Goal: Task Accomplishment & Management: Use online tool/utility

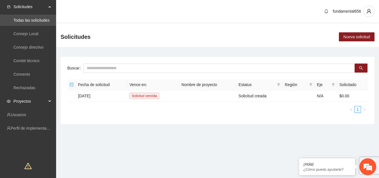
click at [46, 99] on span "Proyectos" at bounding box center [29, 100] width 33 height 11
click at [26, 116] on link "Activos" at bounding box center [19, 114] width 13 height 4
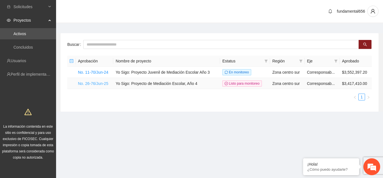
click at [87, 84] on link "No. 26-76/Jun-25" at bounding box center [93, 83] width 30 height 4
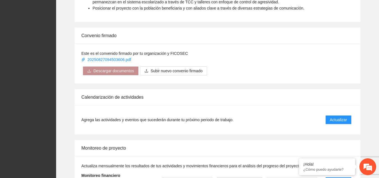
scroll to position [399, 0]
click at [337, 117] on span "Actualizar" at bounding box center [338, 120] width 17 height 6
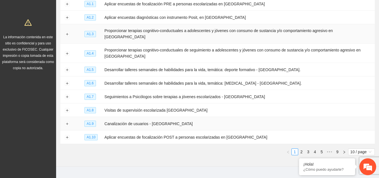
scroll to position [92, 0]
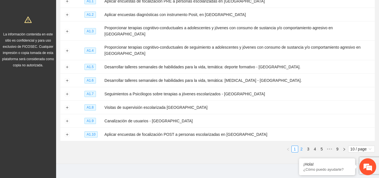
click at [301, 146] on link "2" at bounding box center [302, 149] width 6 height 6
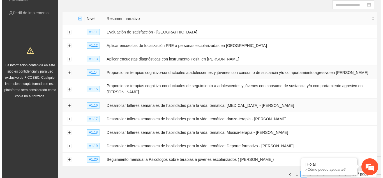
scroll to position [61, 0]
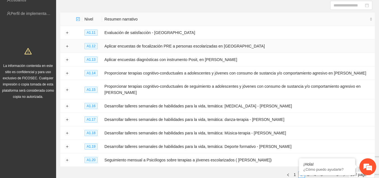
click at [64, 47] on td at bounding box center [66, 45] width 13 height 13
click at [67, 45] on button "Expand row" at bounding box center [67, 46] width 4 height 4
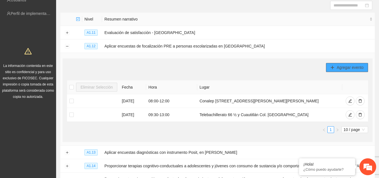
click at [341, 68] on span "Agregar evento" at bounding box center [350, 67] width 27 height 6
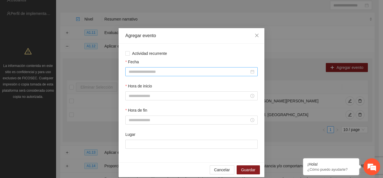
click at [151, 70] on input "Fecha" at bounding box center [189, 71] width 121 height 6
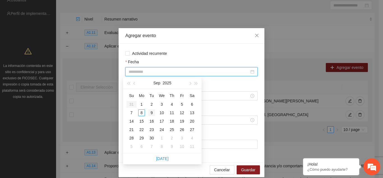
type input "**********"
click at [150, 114] on div "9" at bounding box center [151, 112] width 7 height 7
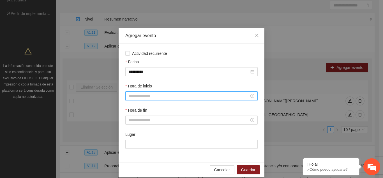
click at [139, 98] on input "Hora de inicio" at bounding box center [189, 96] width 121 height 6
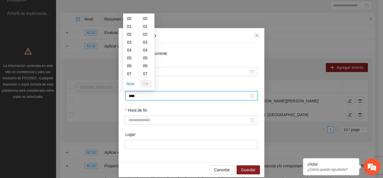
type input "****"
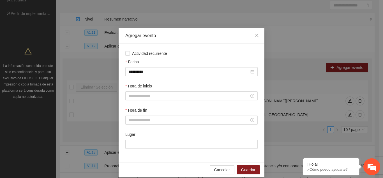
click at [145, 110] on label "Hora de fin" at bounding box center [136, 110] width 22 height 6
click at [145, 117] on input "Hora de fin" at bounding box center [189, 120] width 121 height 6
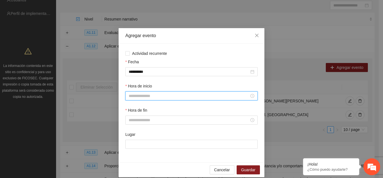
click at [182, 95] on input "Hora de inicio" at bounding box center [189, 96] width 121 height 6
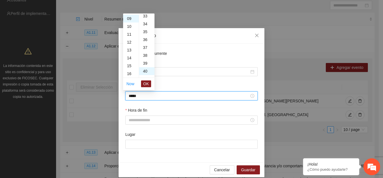
scroll to position [314, 0]
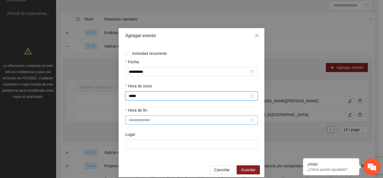
type input "*****"
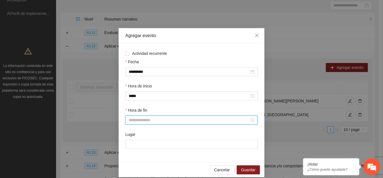
click at [131, 119] on input "Hora de fin" at bounding box center [189, 120] width 121 height 6
type input "*****"
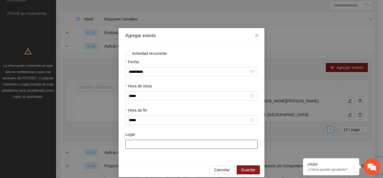
click at [134, 140] on input "Lugar" at bounding box center [191, 143] width 132 height 9
type input "**********"
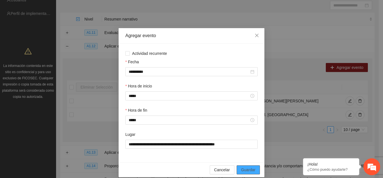
click at [245, 169] on span "Guardar" at bounding box center [248, 169] width 14 height 6
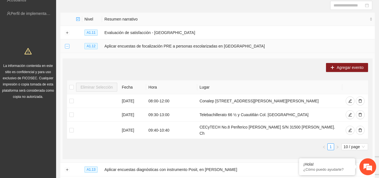
click at [66, 45] on button "Collapse row" at bounding box center [67, 46] width 4 height 4
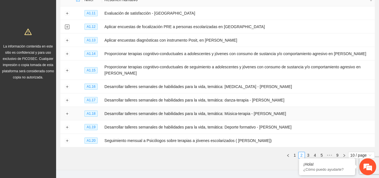
scroll to position [81, 0]
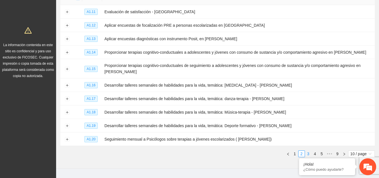
click at [309, 151] on link "3" at bounding box center [308, 153] width 6 height 6
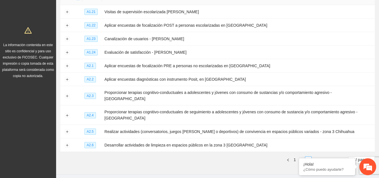
click at [308, 156] on link "3" at bounding box center [308, 159] width 6 height 6
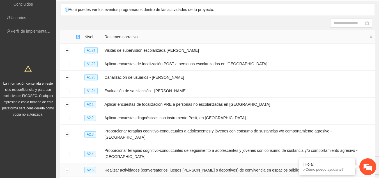
scroll to position [37, 0]
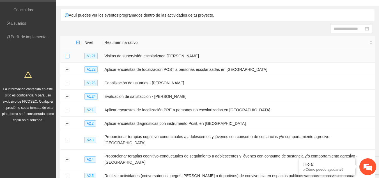
click at [66, 56] on button "Expand row" at bounding box center [67, 56] width 4 height 4
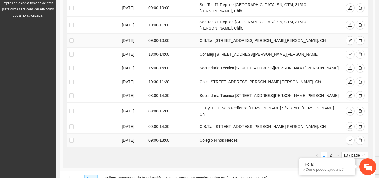
scroll to position [143, 0]
